Goal: Transaction & Acquisition: Purchase product/service

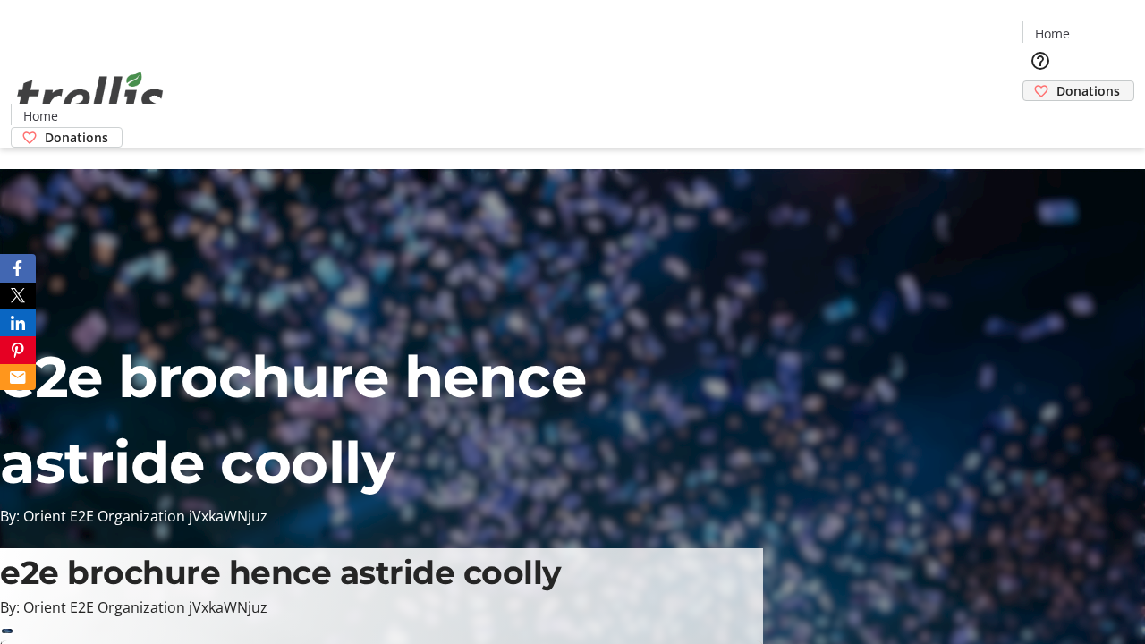
click at [1056, 81] on span "Donations" at bounding box center [1087, 90] width 63 height 19
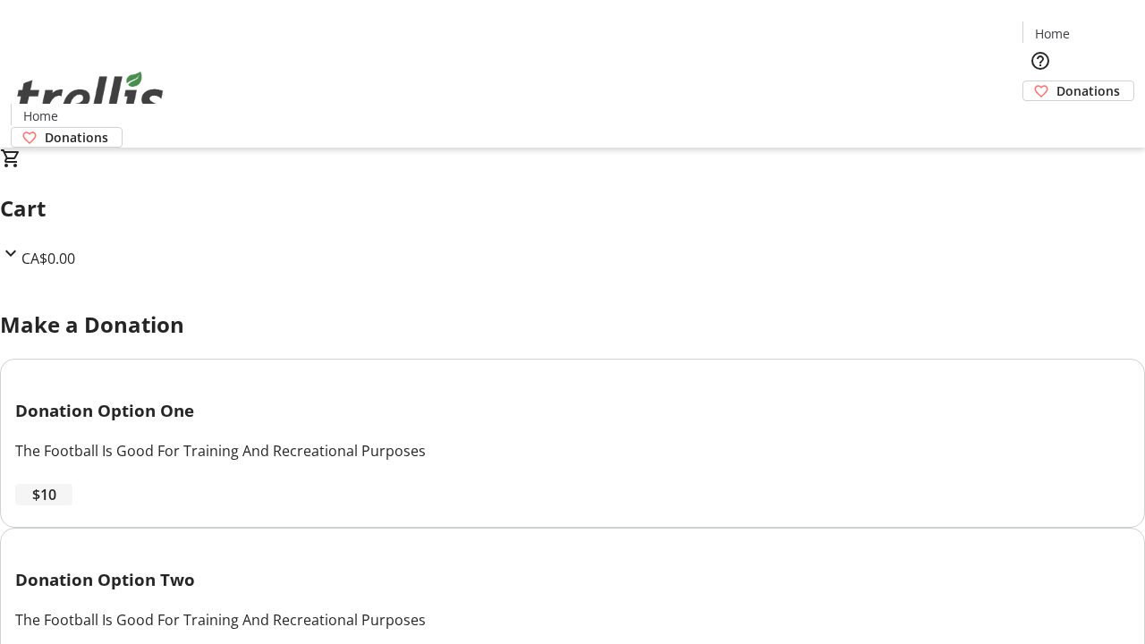
click at [56, 505] on span "$10" at bounding box center [44, 494] width 24 height 21
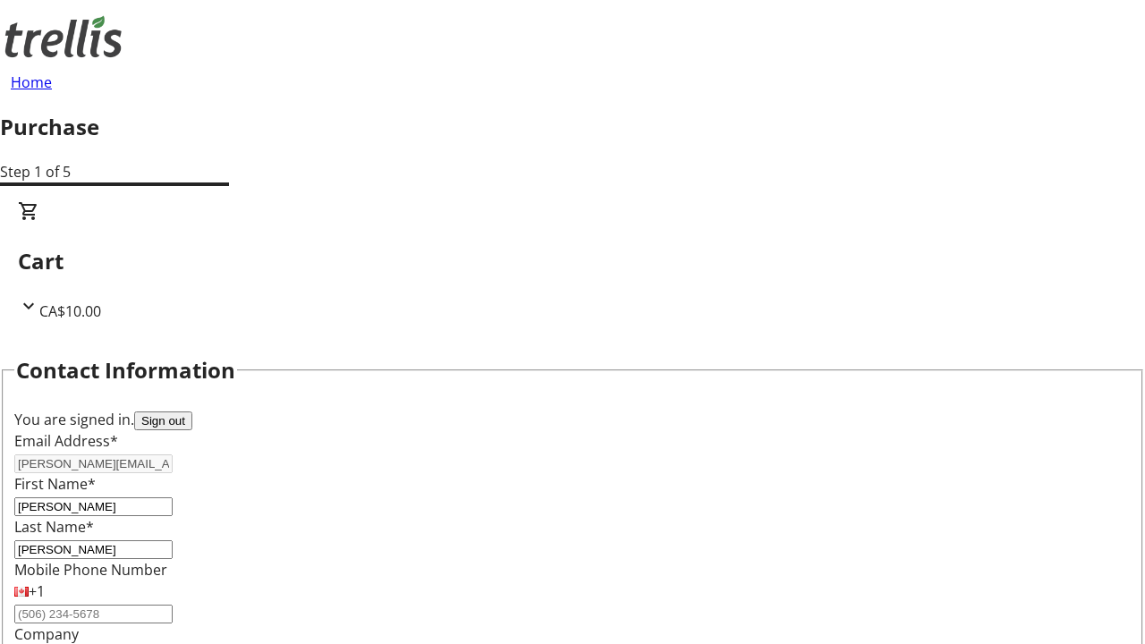
select select "CA"
type input "Kelowna"
select select "BC"
type input "Kelowna"
type input "V1Y 0C2"
